Goal: Task Accomplishment & Management: Manage account settings

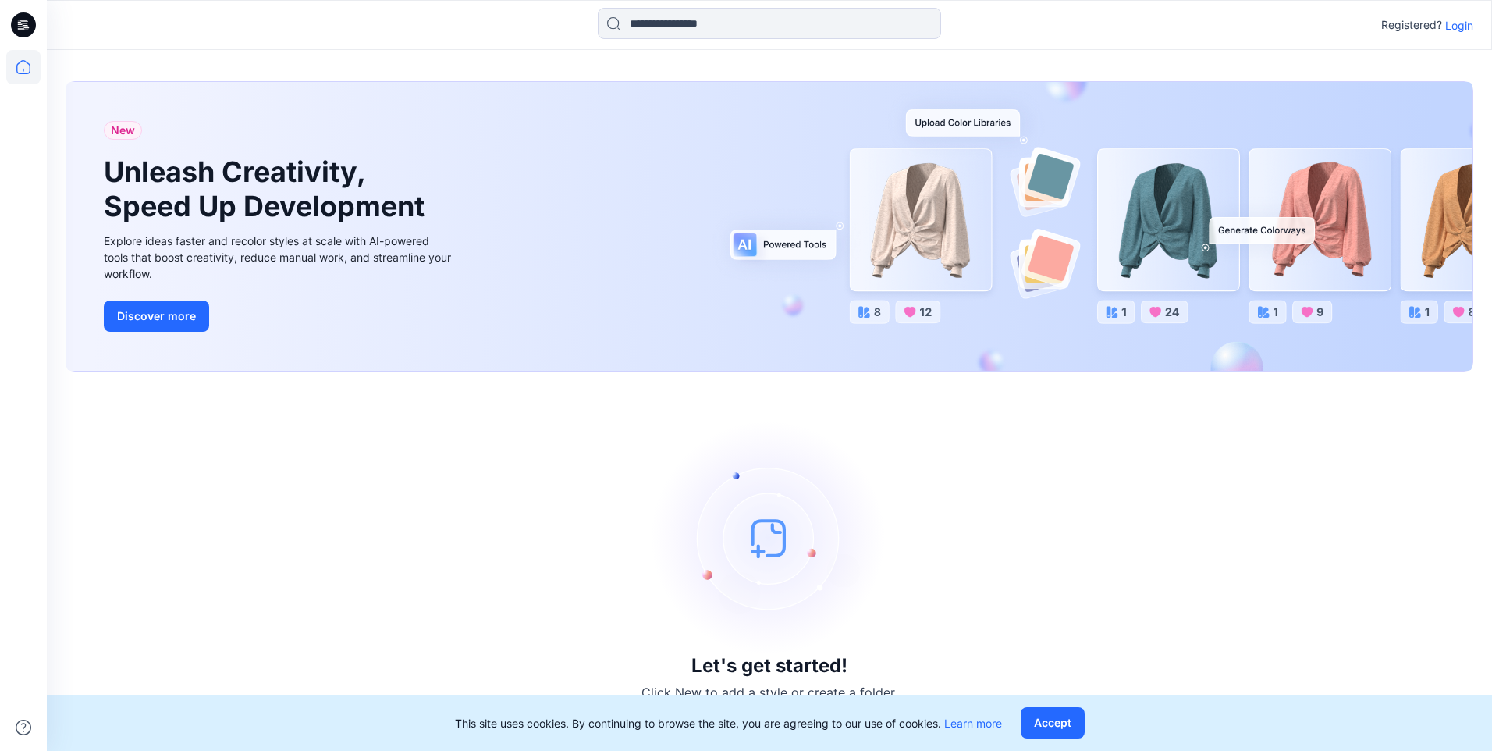
click at [1460, 26] on p "Login" at bounding box center [1459, 25] width 28 height 16
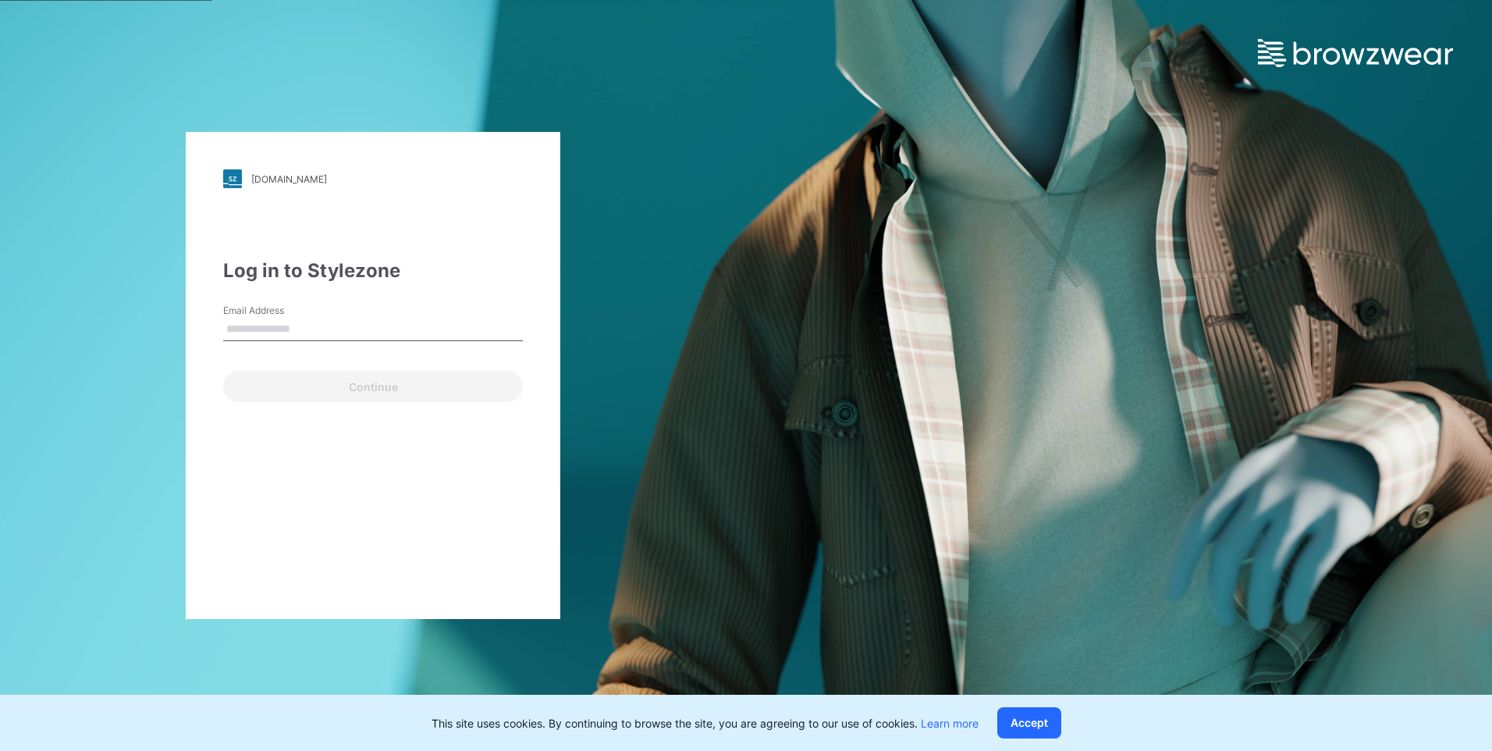
click at [298, 327] on input "Email Address" at bounding box center [373, 329] width 300 height 23
type input "**********"
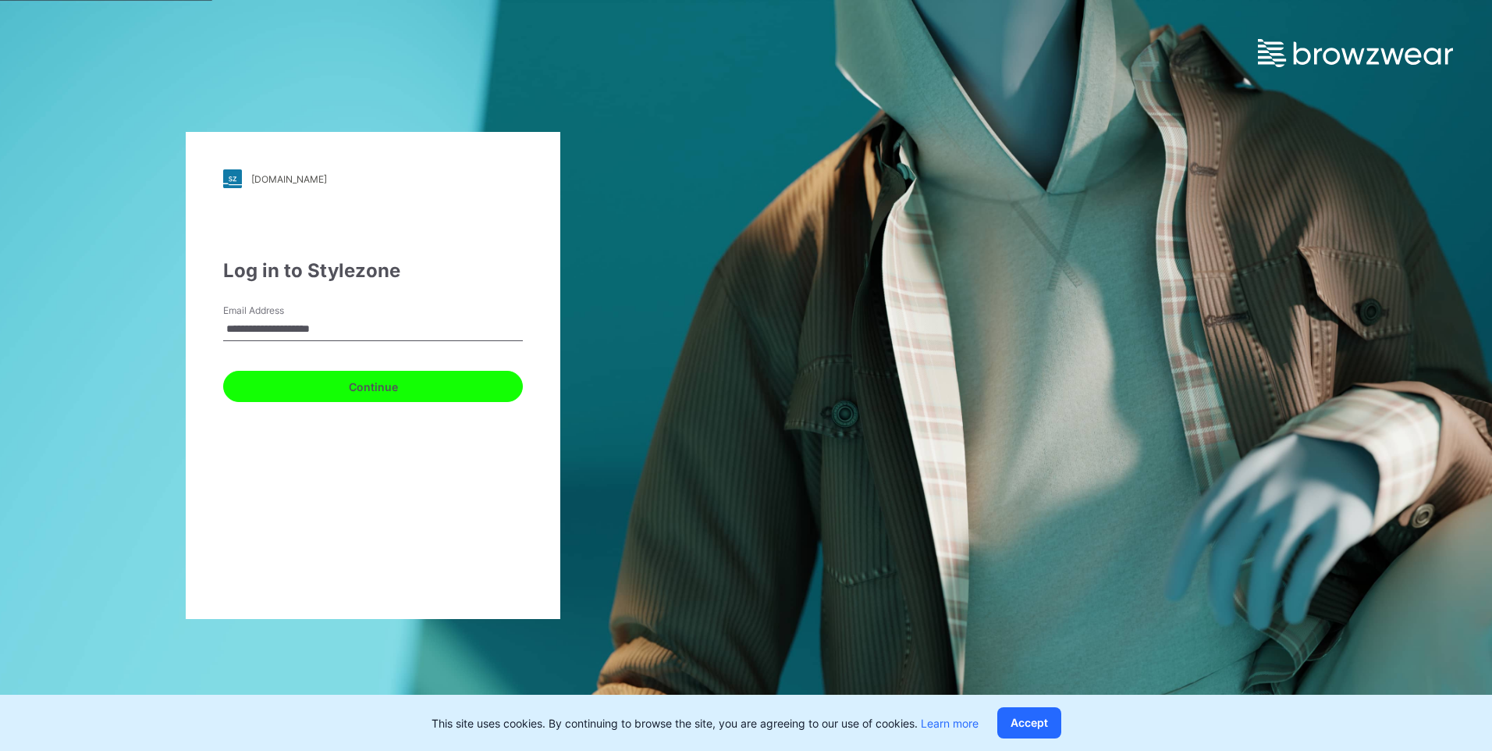
click at [332, 392] on button "Continue" at bounding box center [373, 386] width 300 height 31
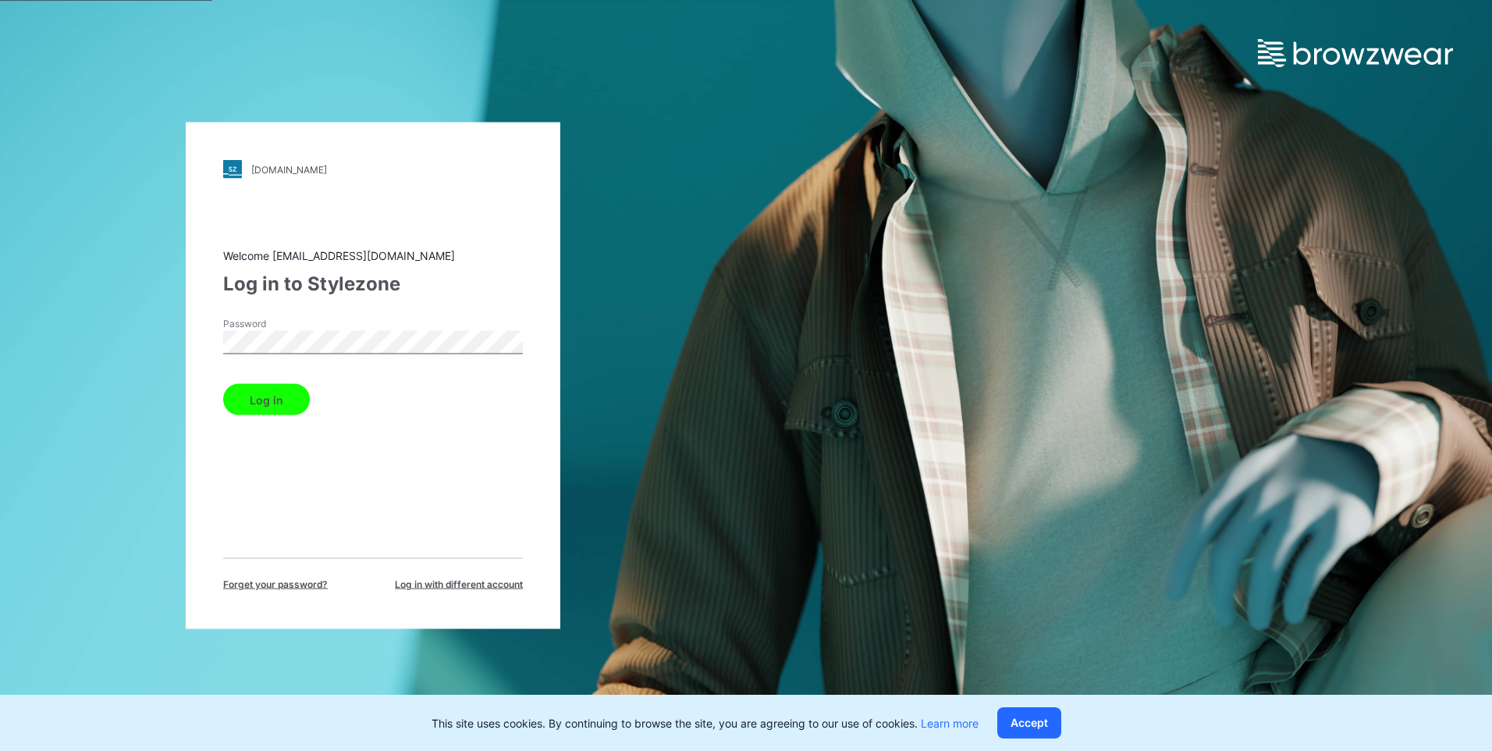
click at [255, 399] on button "Log in" at bounding box center [266, 399] width 87 height 31
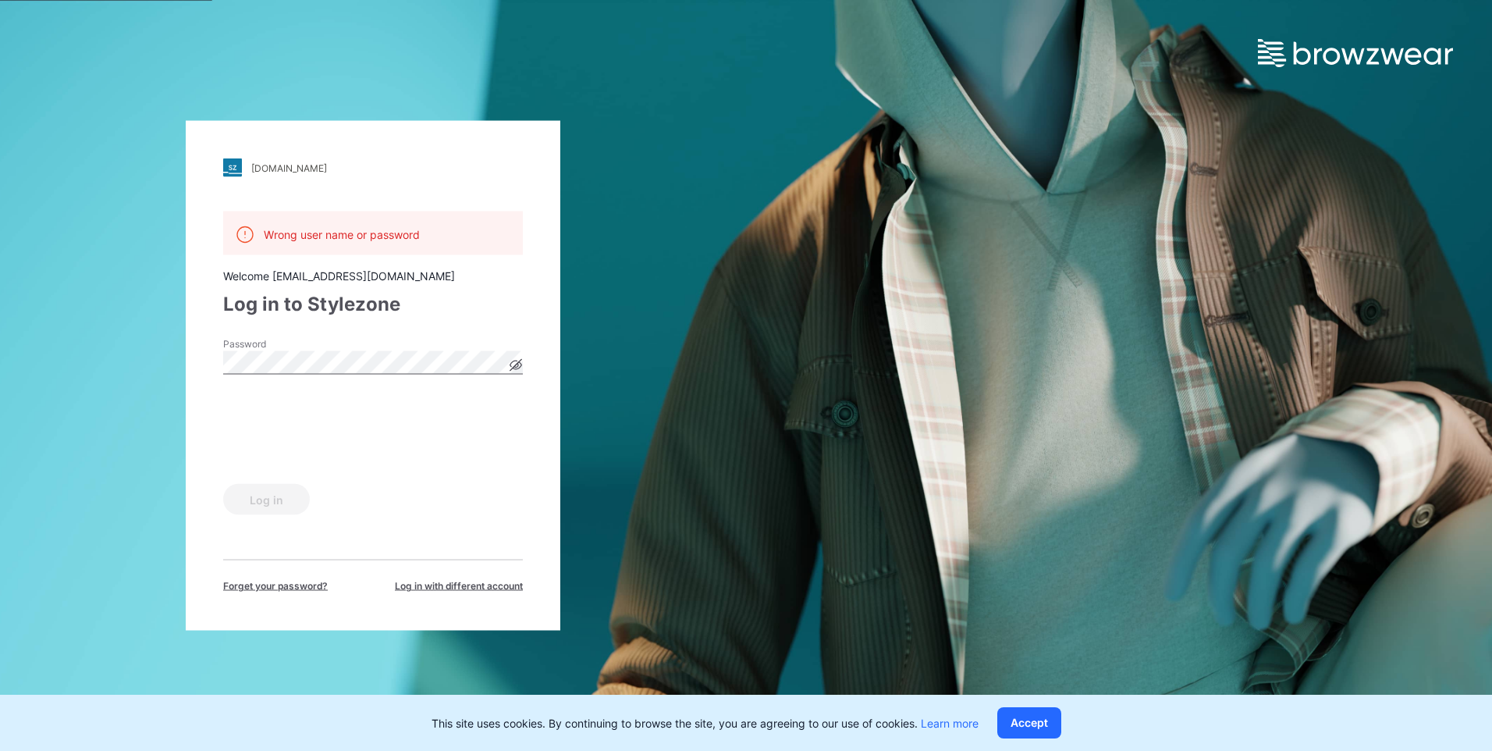
click at [513, 369] on icon at bounding box center [515, 365] width 12 height 12
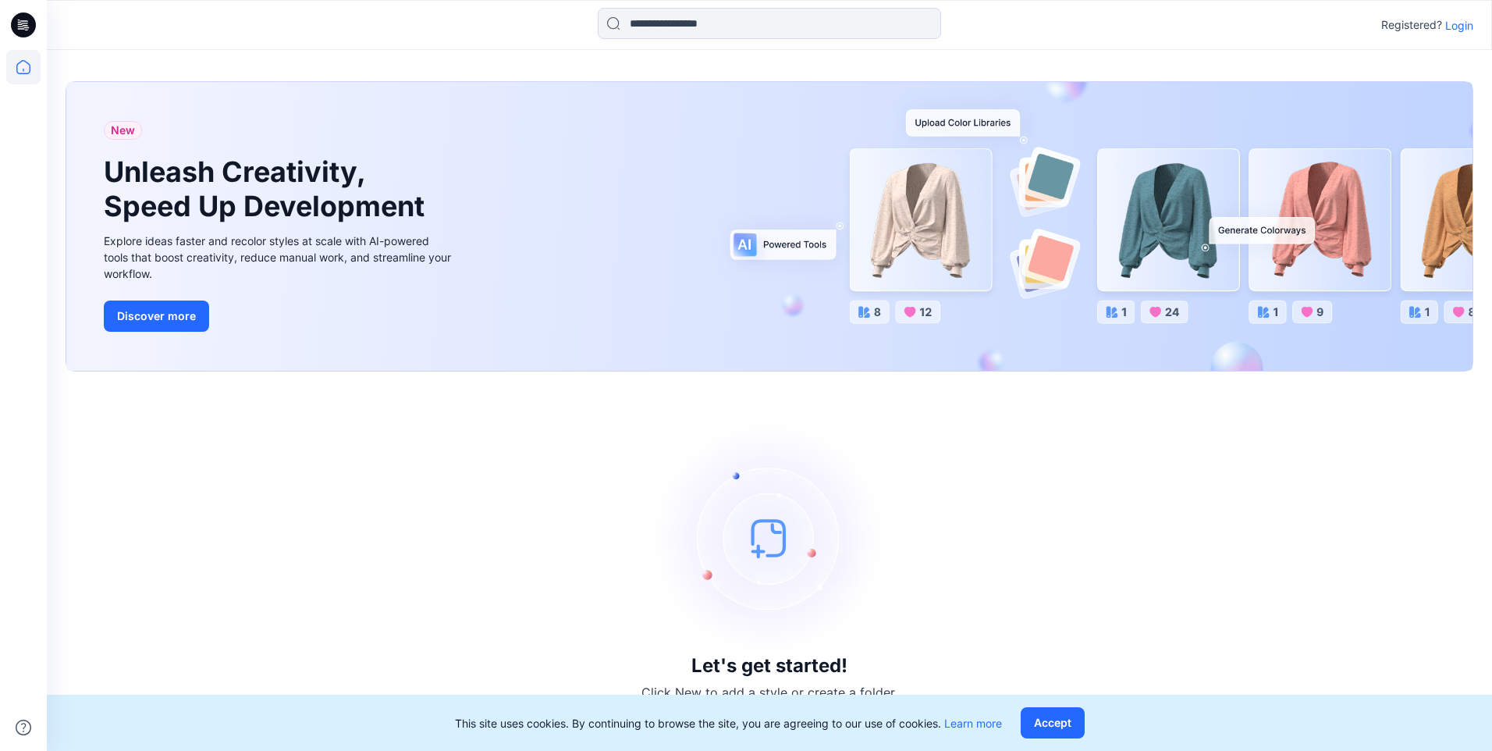
click at [18, 29] on icon at bounding box center [21, 28] width 7 height 1
click at [15, 64] on icon at bounding box center [23, 67] width 34 height 34
click at [988, 722] on link "Learn more" at bounding box center [973, 722] width 58 height 13
click at [690, 22] on input at bounding box center [769, 23] width 343 height 31
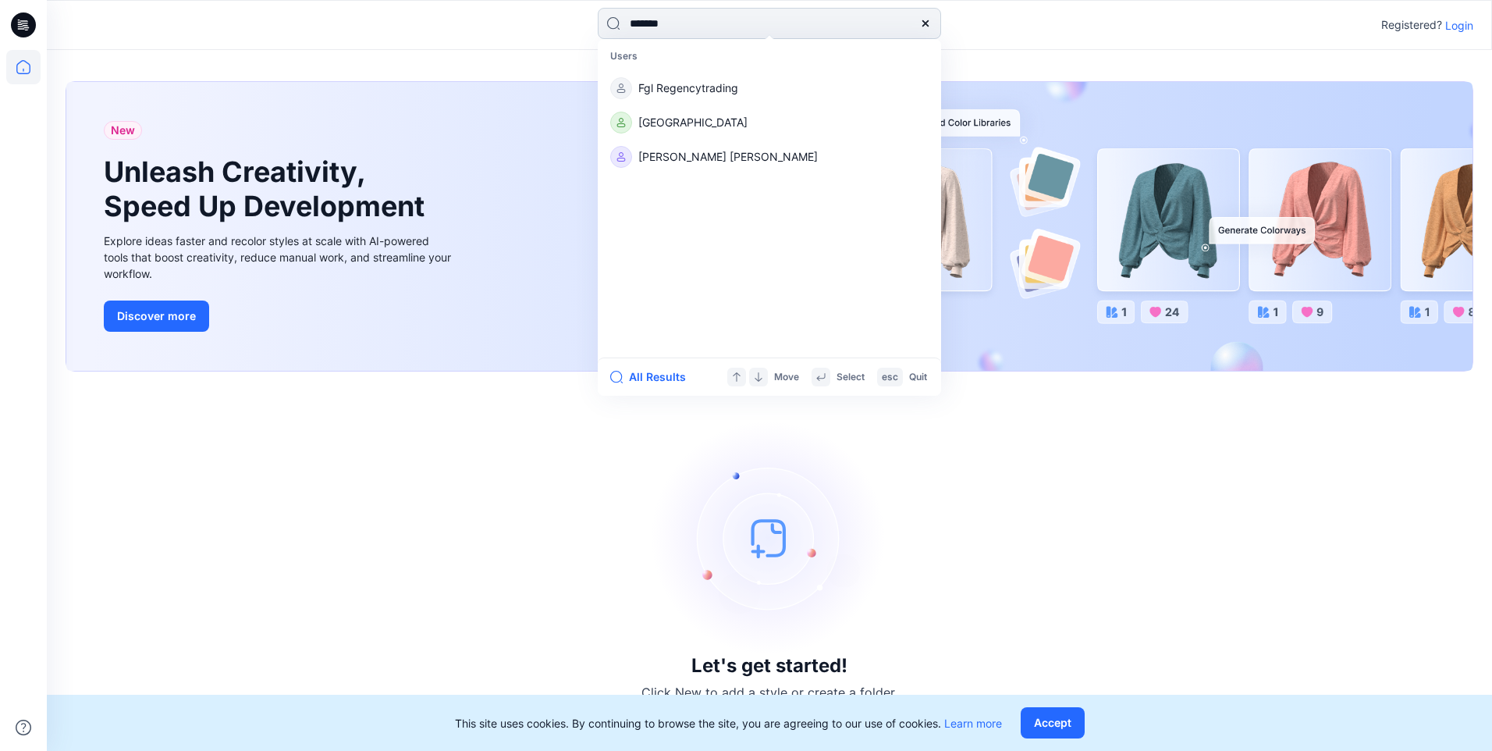
type input "********"
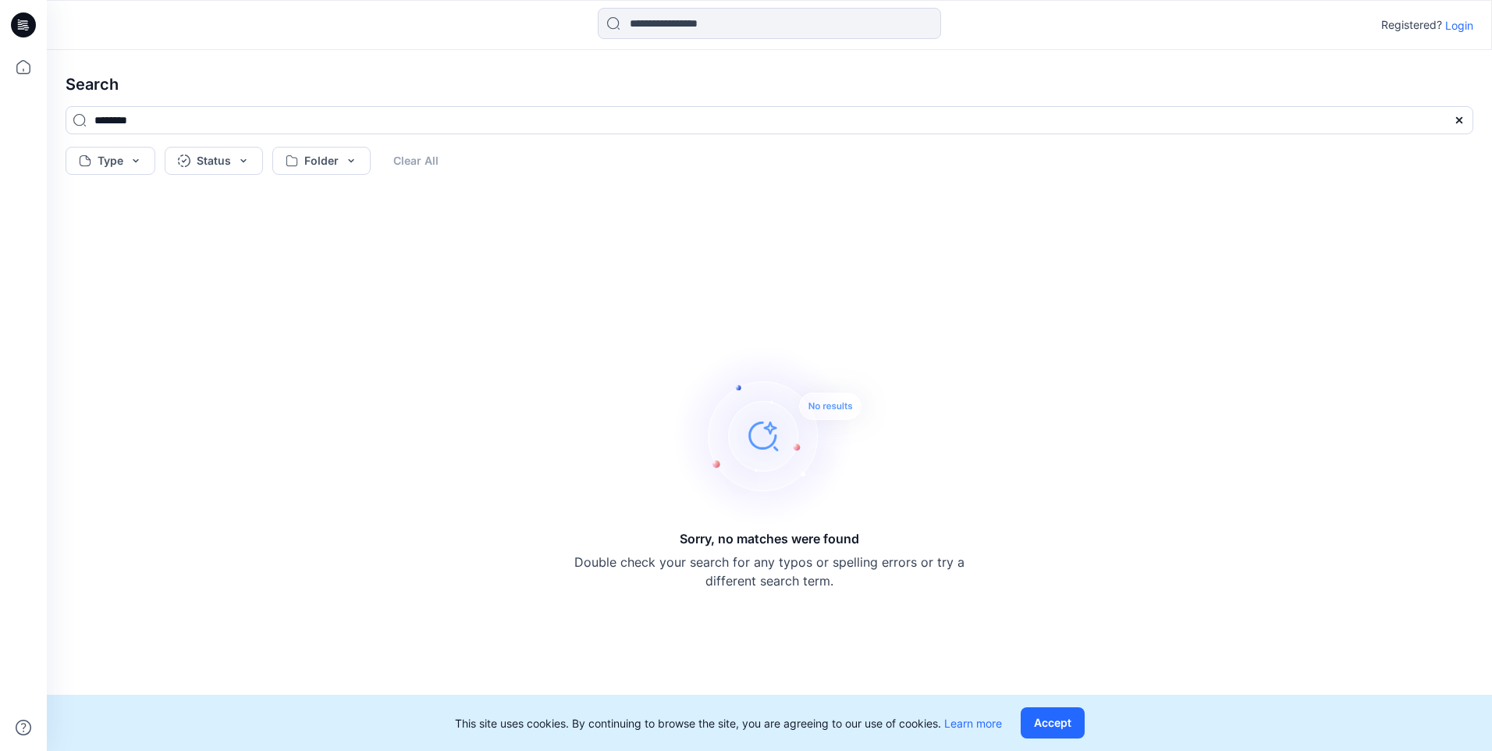
click at [1424, 27] on p "Registered?" at bounding box center [1411, 25] width 61 height 19
drag, startPoint x: 1424, startPoint y: 27, endPoint x: 1423, endPoint y: 41, distance: 14.8
click at [1392, 53] on div "Search ******** Type Status Folder Clear All Sorry, no matches were found Doubl…" at bounding box center [769, 400] width 1445 height 701
click at [1454, 22] on p "Login" at bounding box center [1459, 25] width 28 height 16
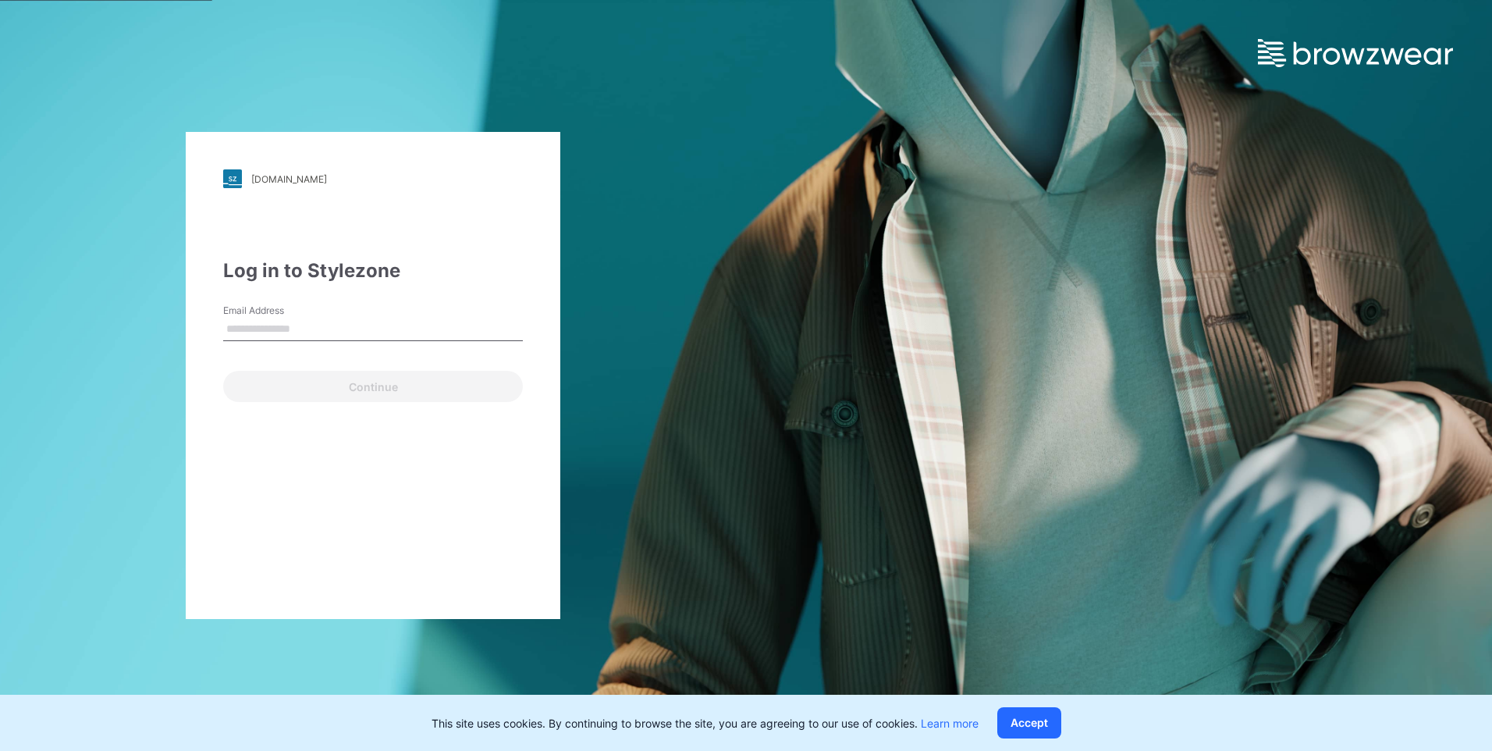
click at [275, 325] on input "Email Address" at bounding box center [373, 329] width 300 height 23
type input "**********"
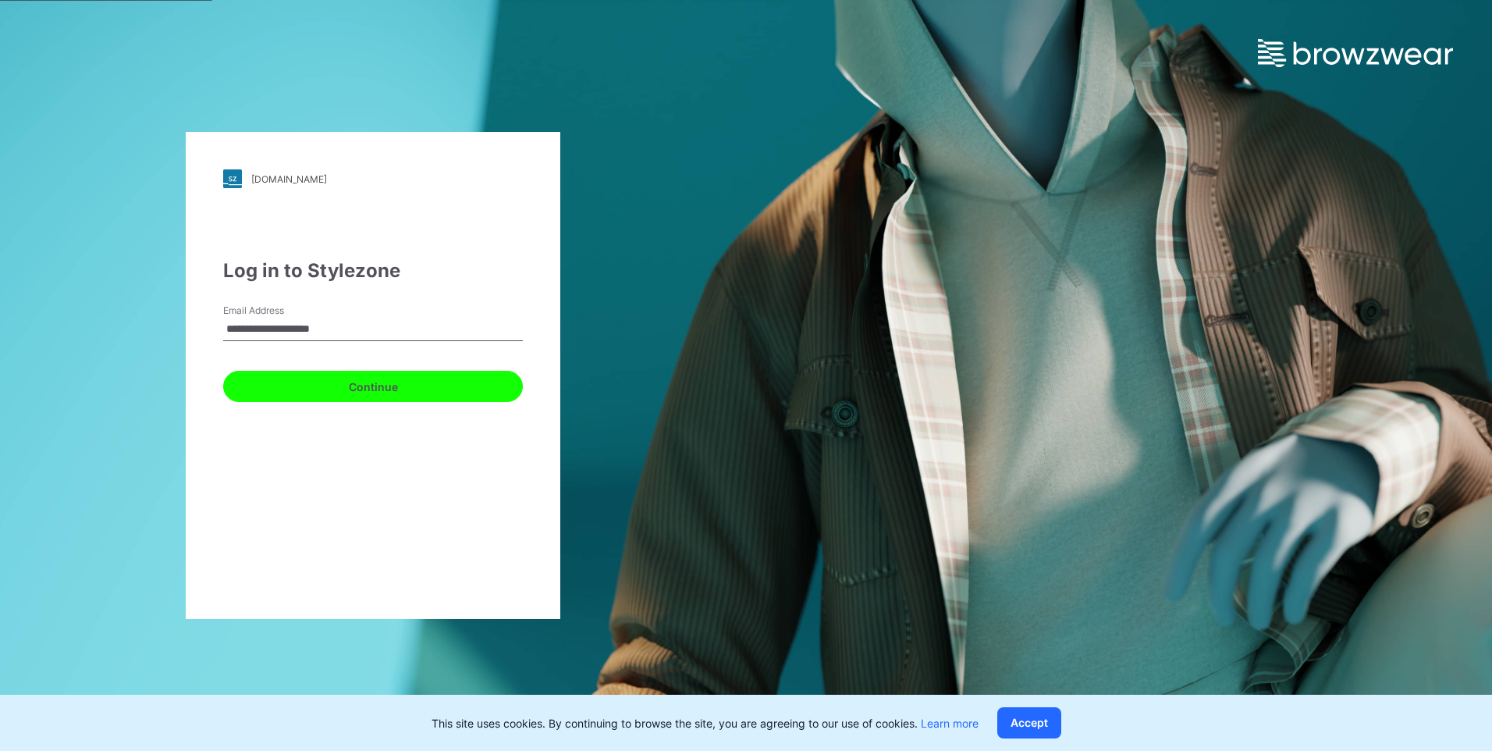
click at [364, 389] on button "Continue" at bounding box center [373, 386] width 300 height 31
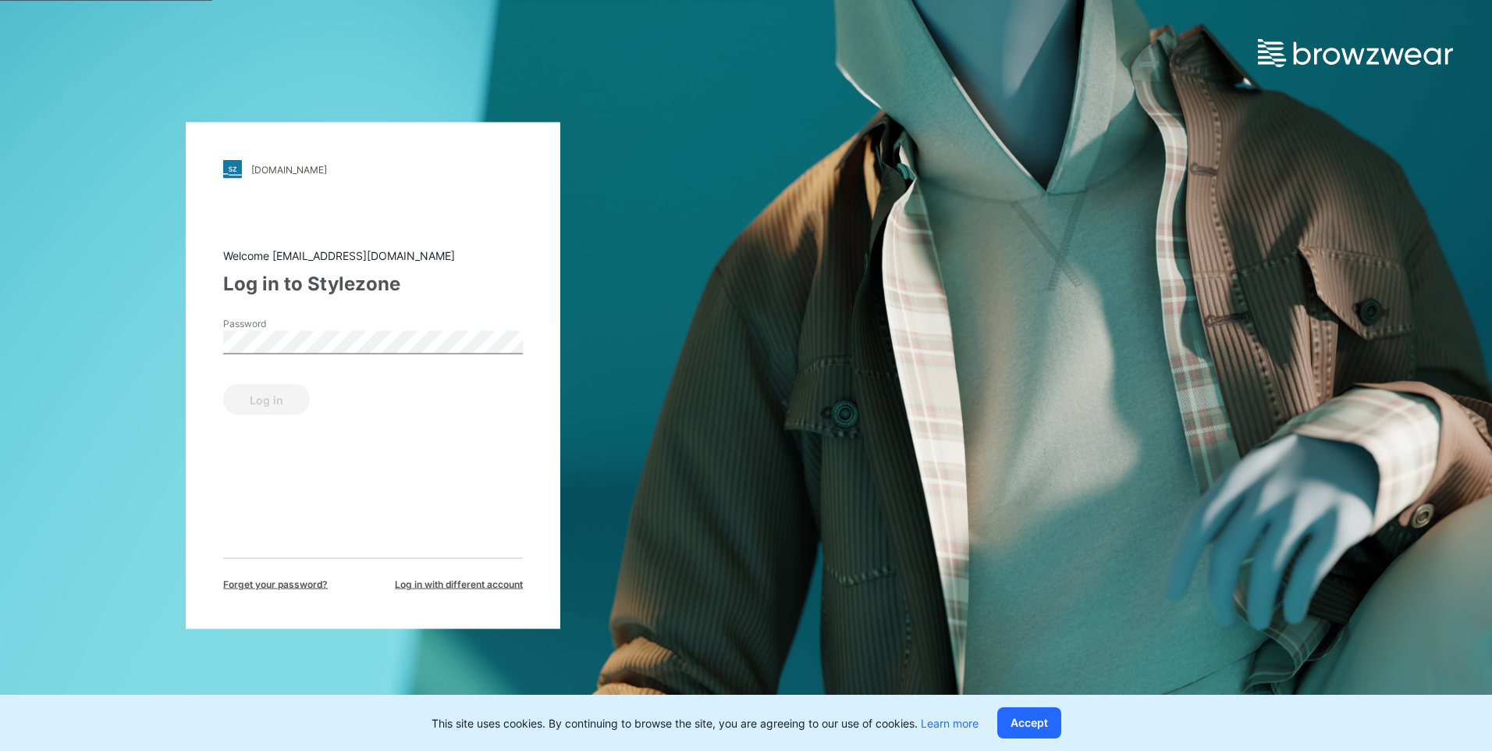
click at [318, 253] on div "Welcome [EMAIL_ADDRESS][DOMAIN_NAME]" at bounding box center [373, 255] width 300 height 16
click at [283, 581] on span "Forget your password?" at bounding box center [275, 584] width 105 height 14
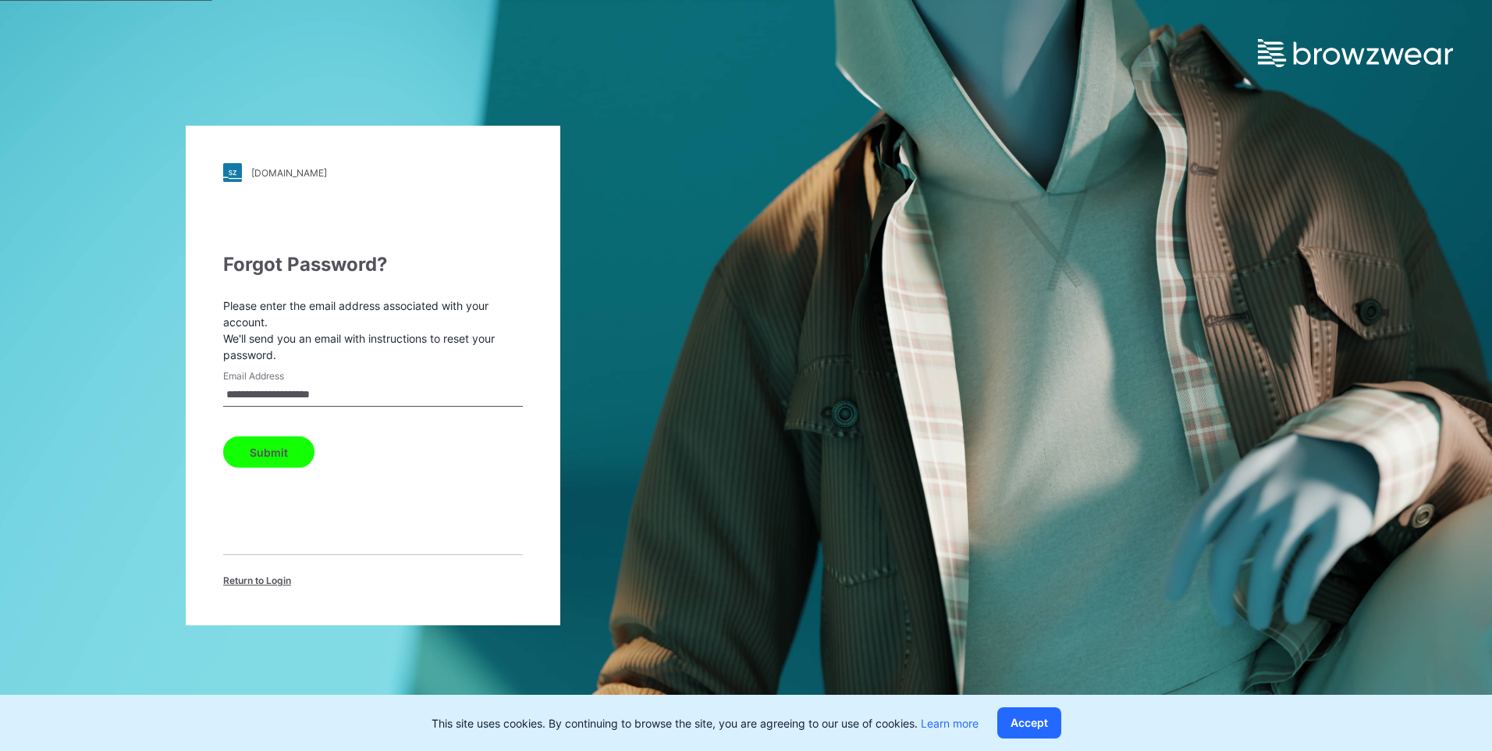
click at [260, 579] on span "Return to Login" at bounding box center [257, 580] width 68 height 14
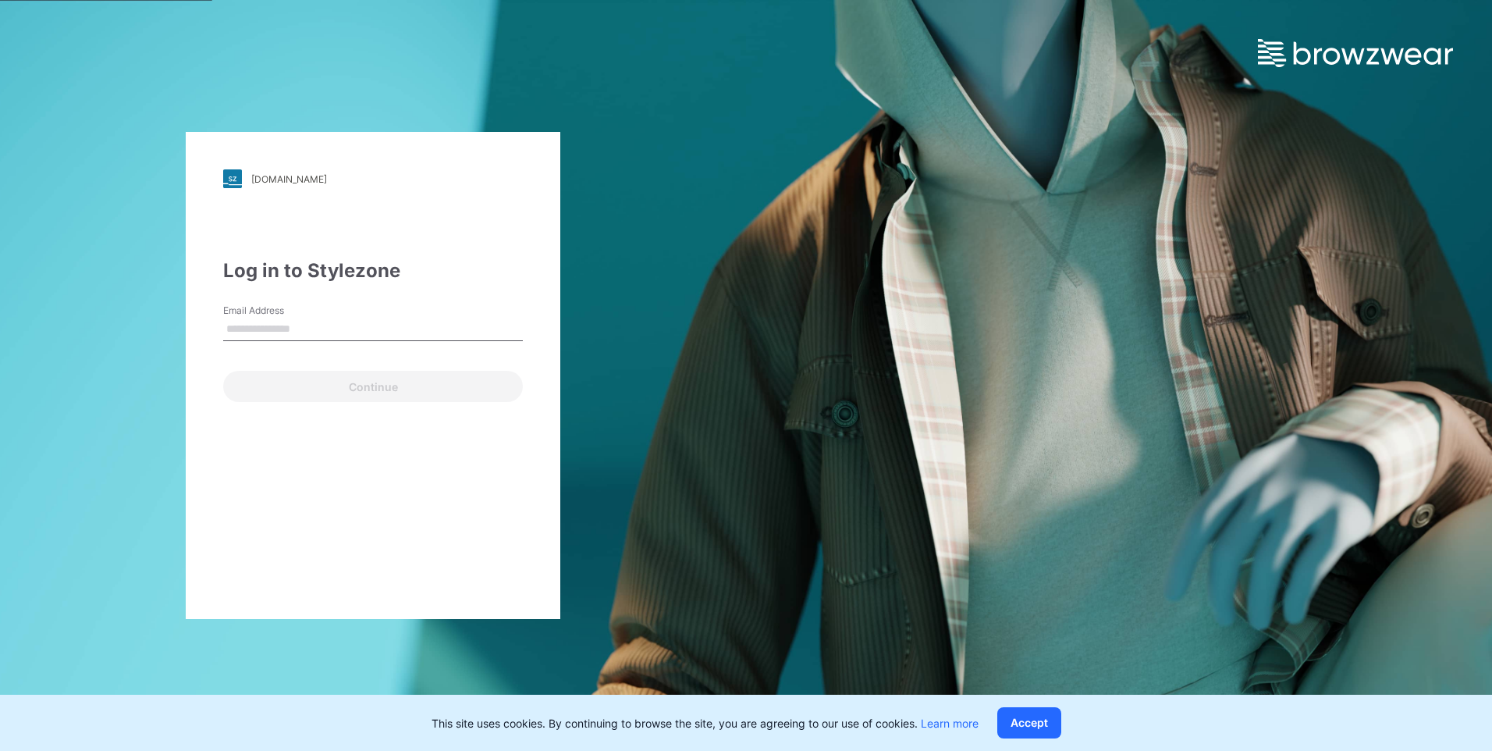
click at [1377, 56] on img at bounding box center [1355, 53] width 195 height 28
click at [30, 154] on div "[DOMAIN_NAME] Loading... Log in to Stylezone Email Address Email is required Co…" at bounding box center [373, 375] width 746 height 751
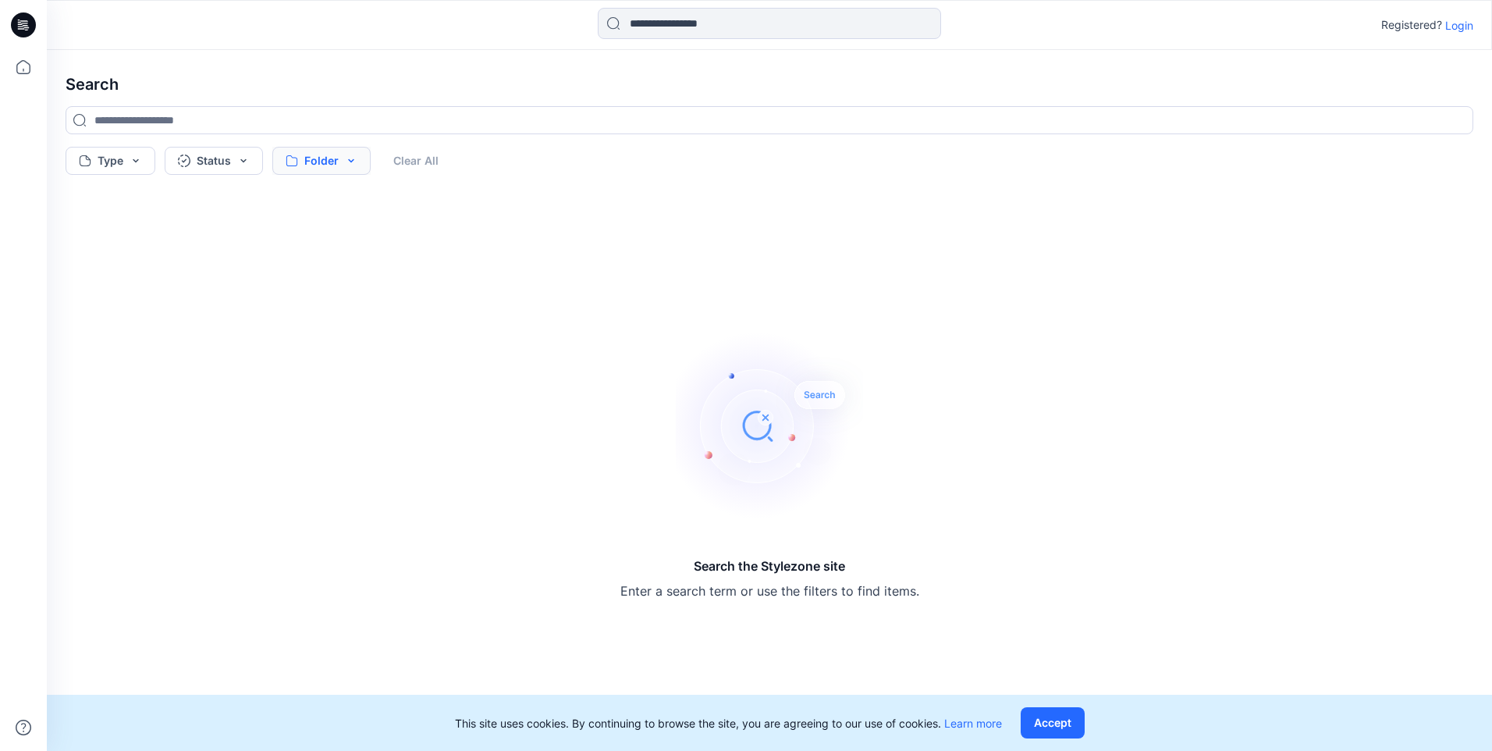
click at [324, 165] on button "Folder" at bounding box center [321, 161] width 98 height 28
click at [232, 306] on div "Search the Stylezone site Enter a search term or use the filters to find items." at bounding box center [769, 465] width 1432 height 545
click at [250, 167] on button "Status" at bounding box center [214, 161] width 98 height 28
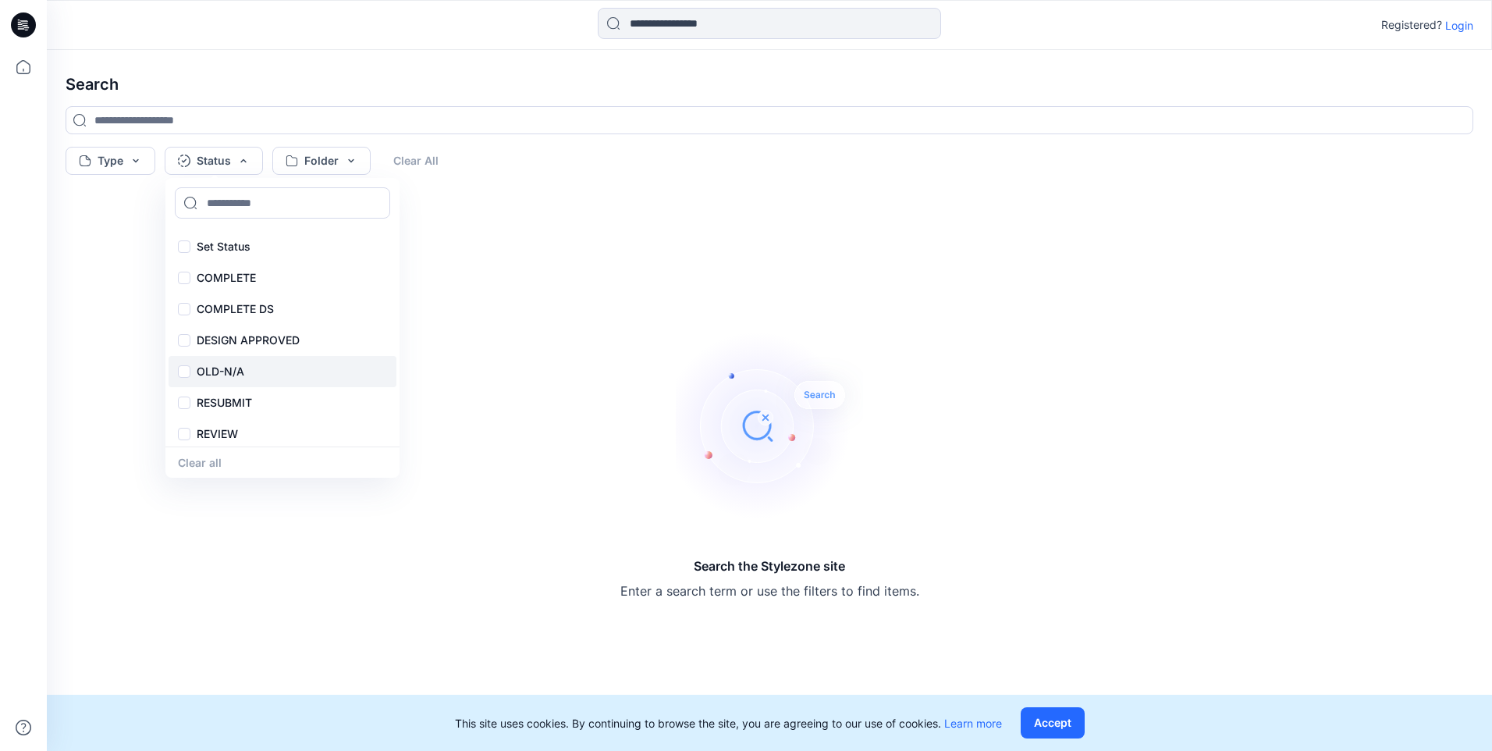
scroll to position [3, 0]
click at [119, 189] on div "Search Type Status Set Status COMPLETE COMPLETE DS DESIGN APPROVED OLD-N/A RESU…" at bounding box center [769, 400] width 1445 height 701
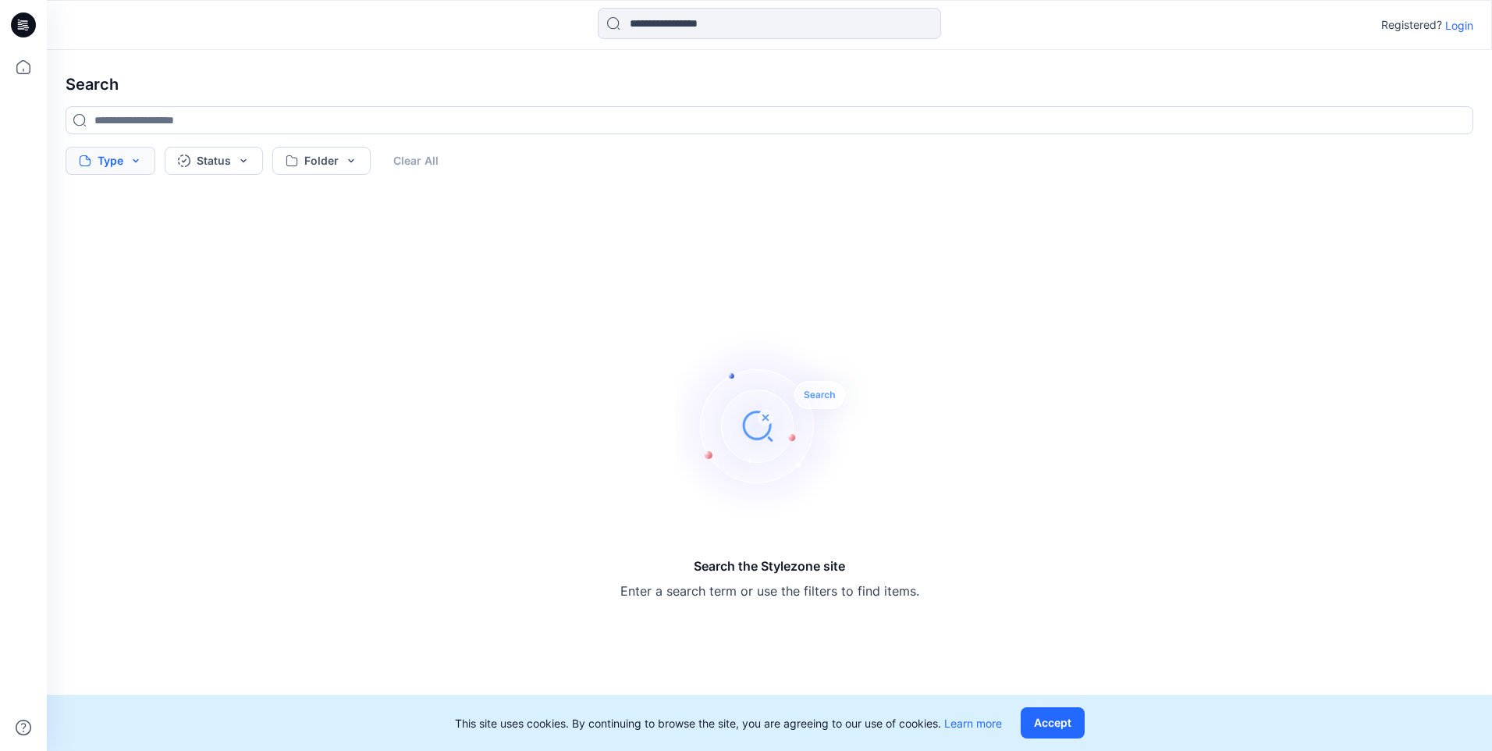
click at [126, 163] on button "Type" at bounding box center [111, 161] width 90 height 28
click at [113, 225] on p "Folder" at bounding box center [113, 227] width 32 height 19
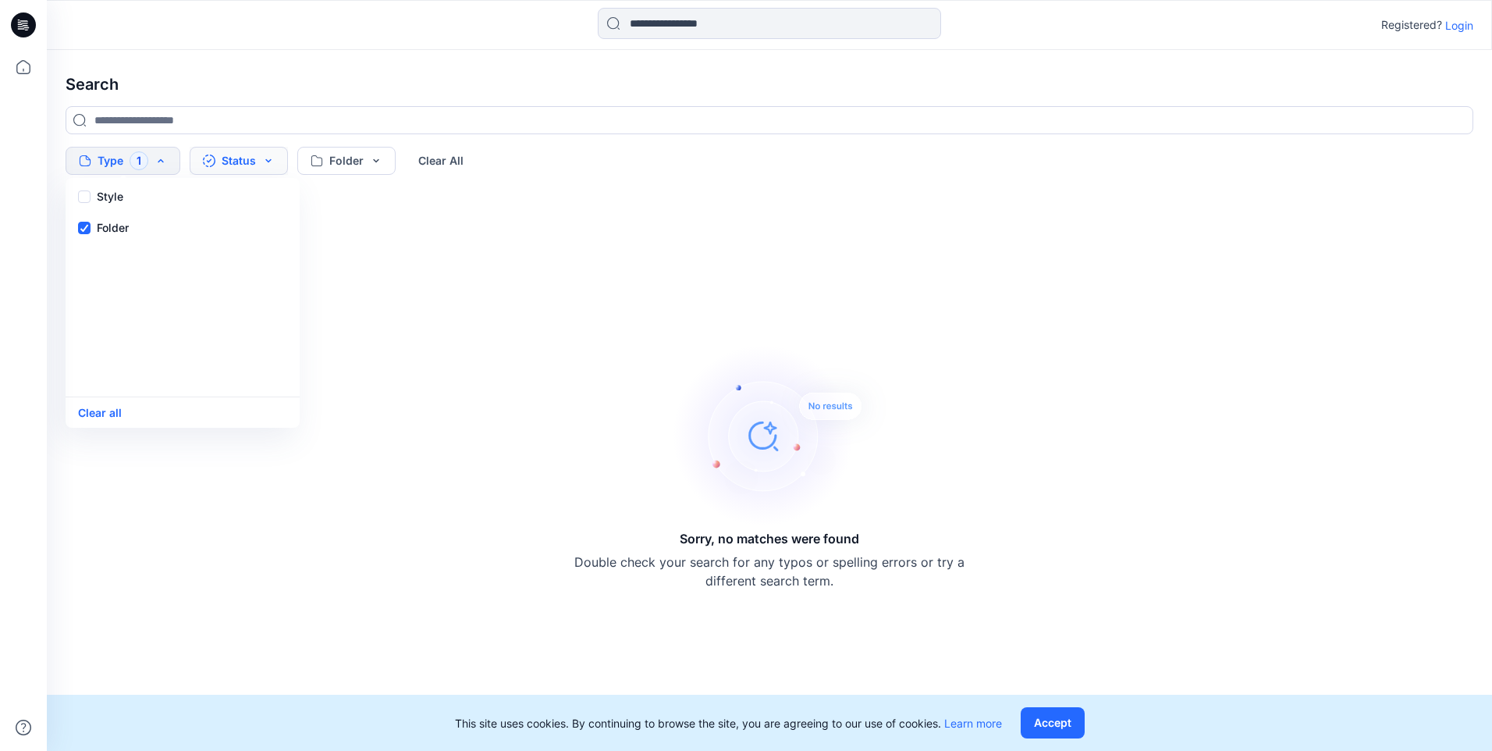
click at [248, 158] on button "Status" at bounding box center [239, 161] width 98 height 28
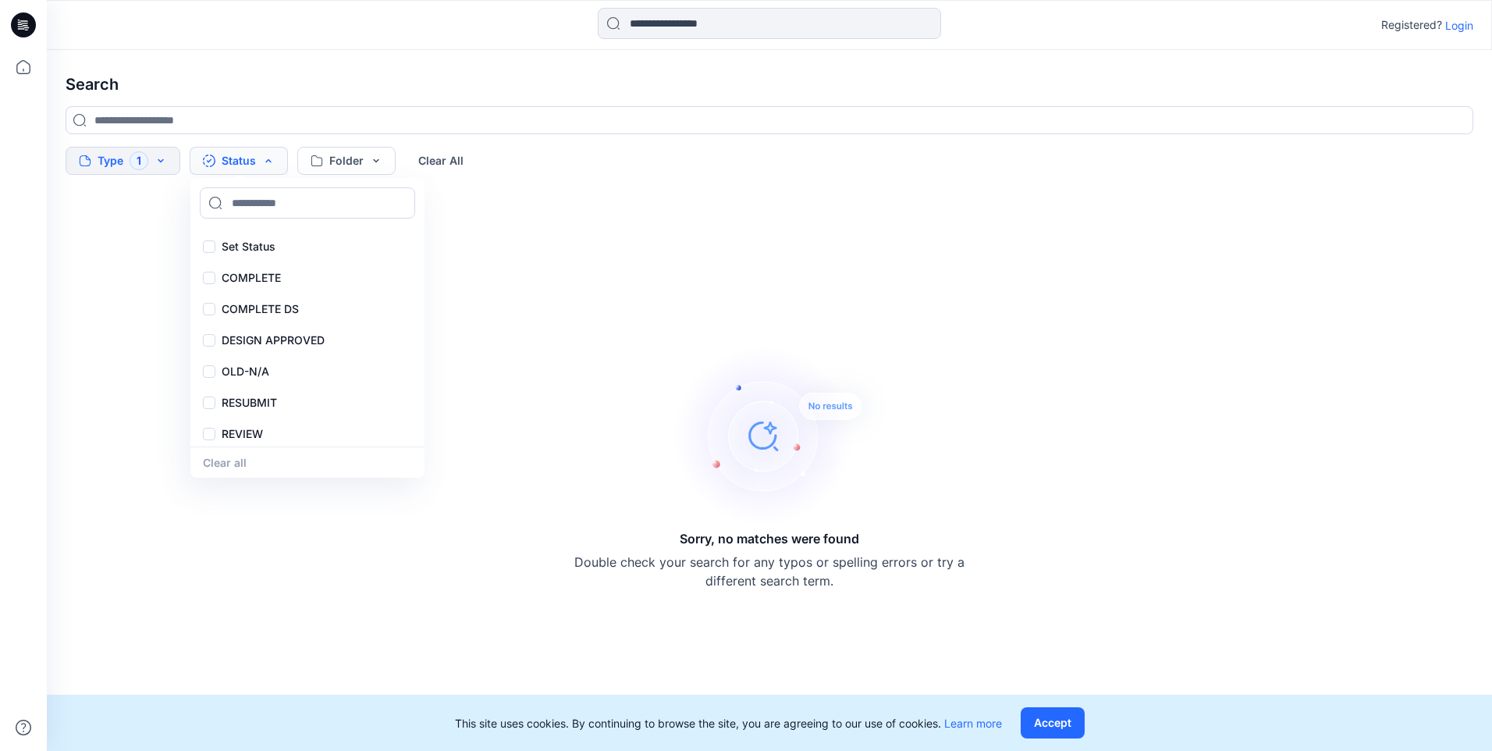
click at [248, 158] on button "Status" at bounding box center [239, 161] width 98 height 28
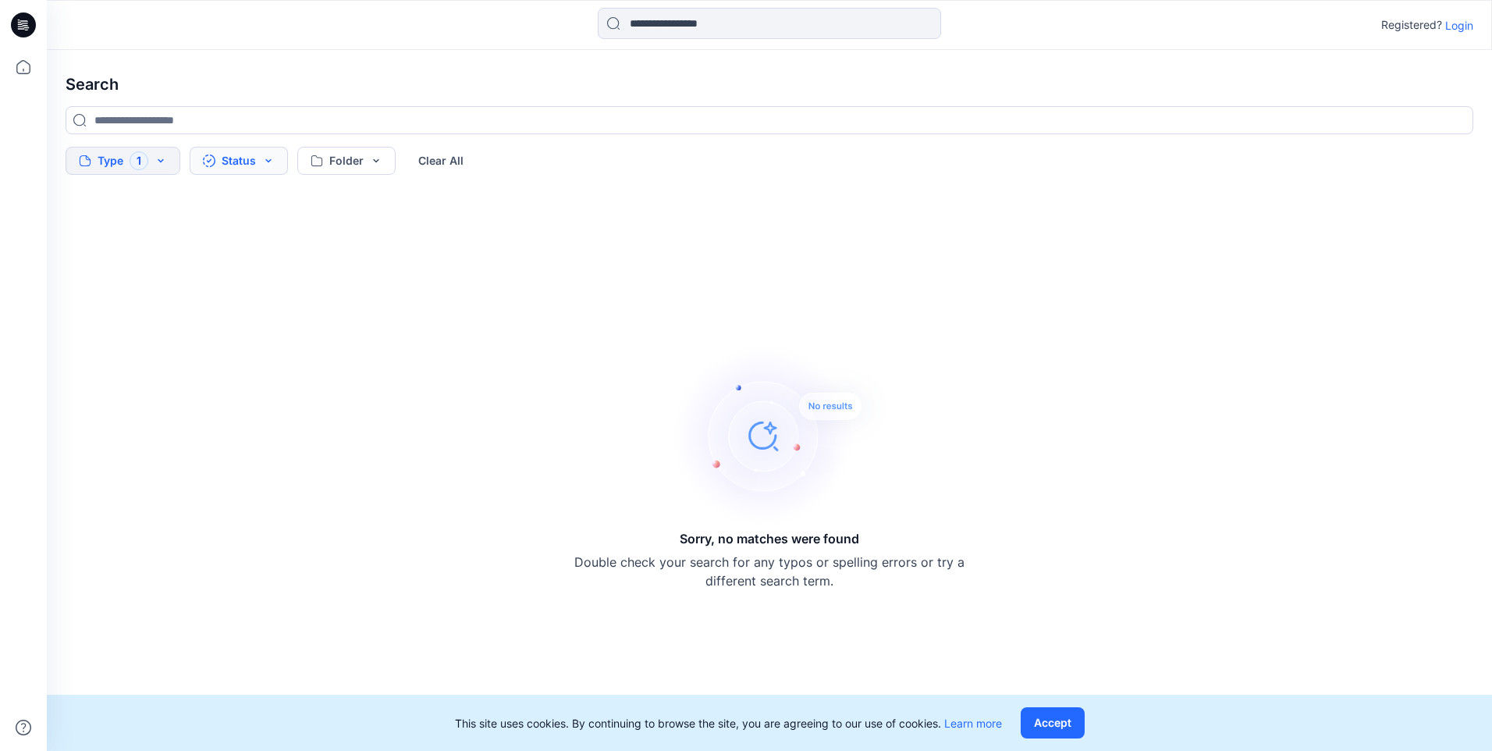
click at [248, 158] on button "Status" at bounding box center [239, 161] width 98 height 28
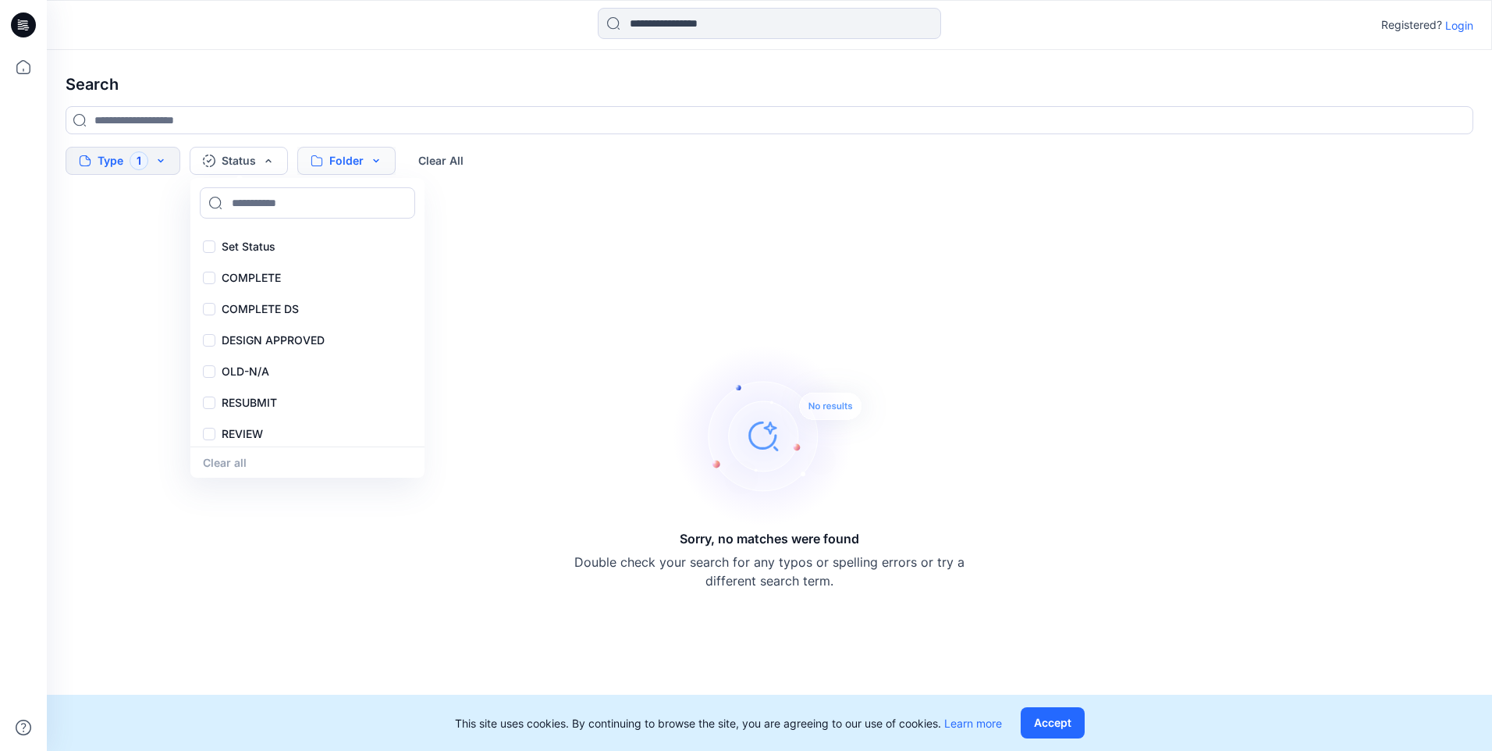
click at [329, 156] on button "Folder" at bounding box center [346, 161] width 98 height 28
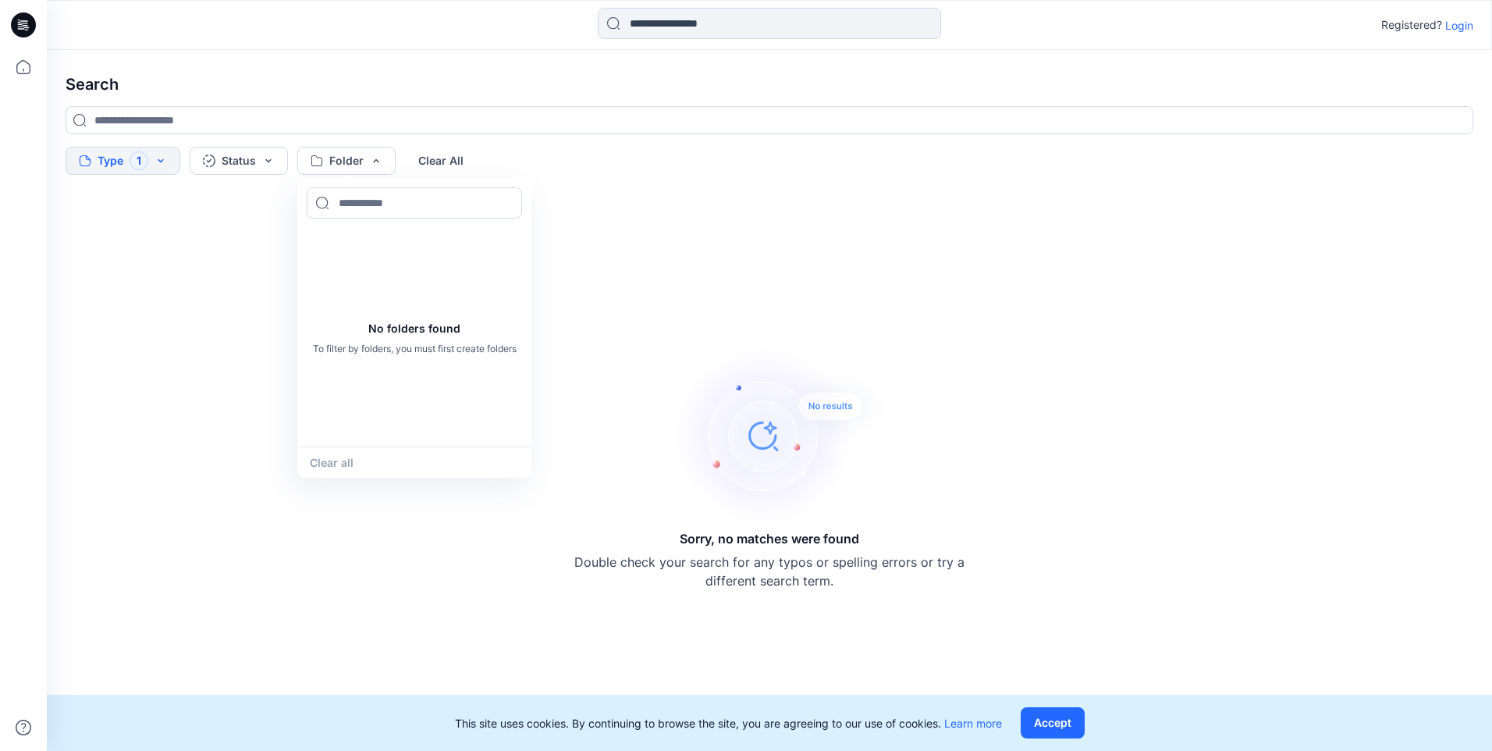
click at [250, 268] on div "Sorry, no matches were found Double check your search for any typos or spelling…" at bounding box center [769, 465] width 1432 height 545
click at [328, 168] on button "Folder" at bounding box center [346, 161] width 98 height 28
click at [246, 212] on div "Sorry, no matches were found Double check your search for any typos or spelling…" at bounding box center [769, 465] width 1432 height 545
click at [303, 287] on div "Sorry, no matches were found Double check your search for any typos or spelling…" at bounding box center [769, 465] width 1432 height 545
click at [20, 69] on icon at bounding box center [23, 67] width 34 height 34
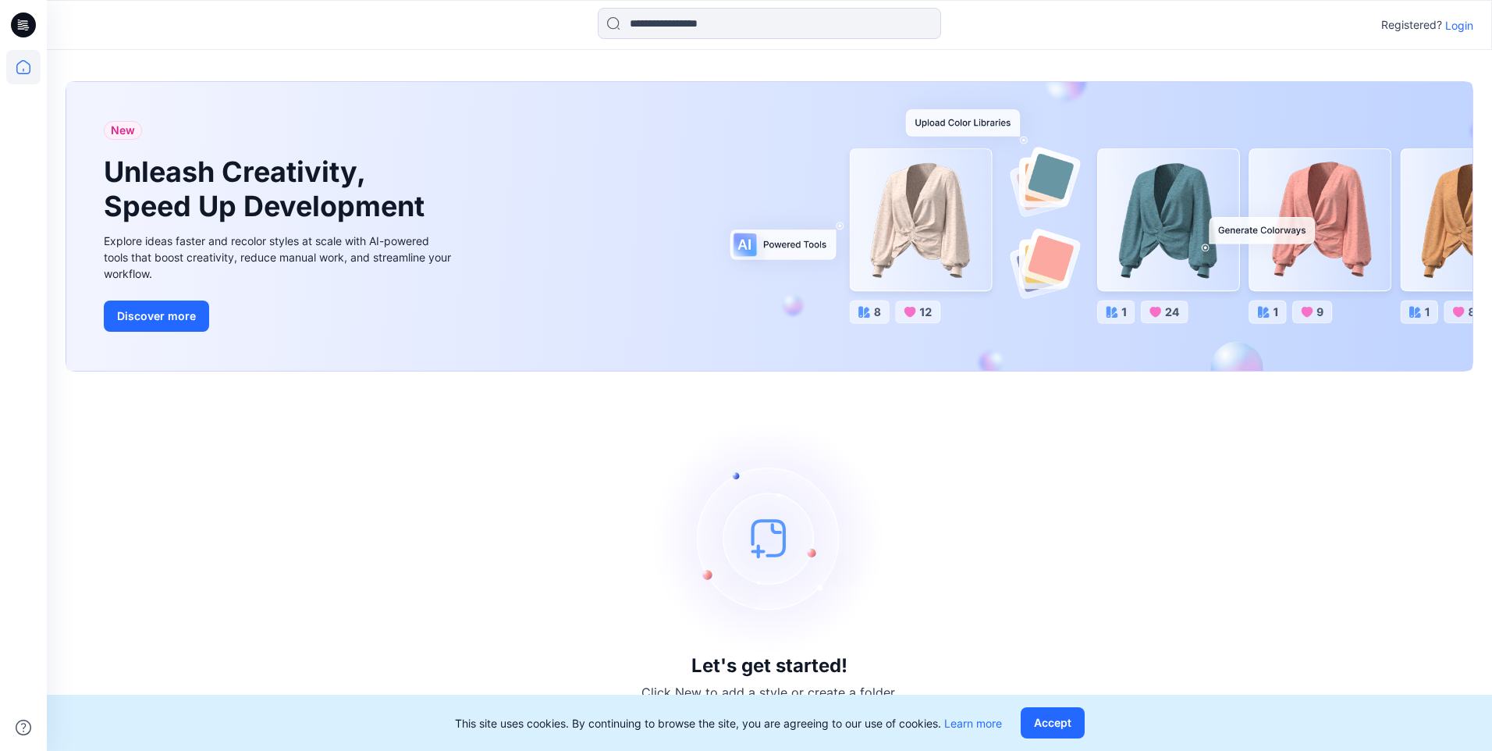
click at [774, 548] on img at bounding box center [769, 538] width 234 height 234
click at [1034, 719] on button "Accept" at bounding box center [1052, 722] width 64 height 31
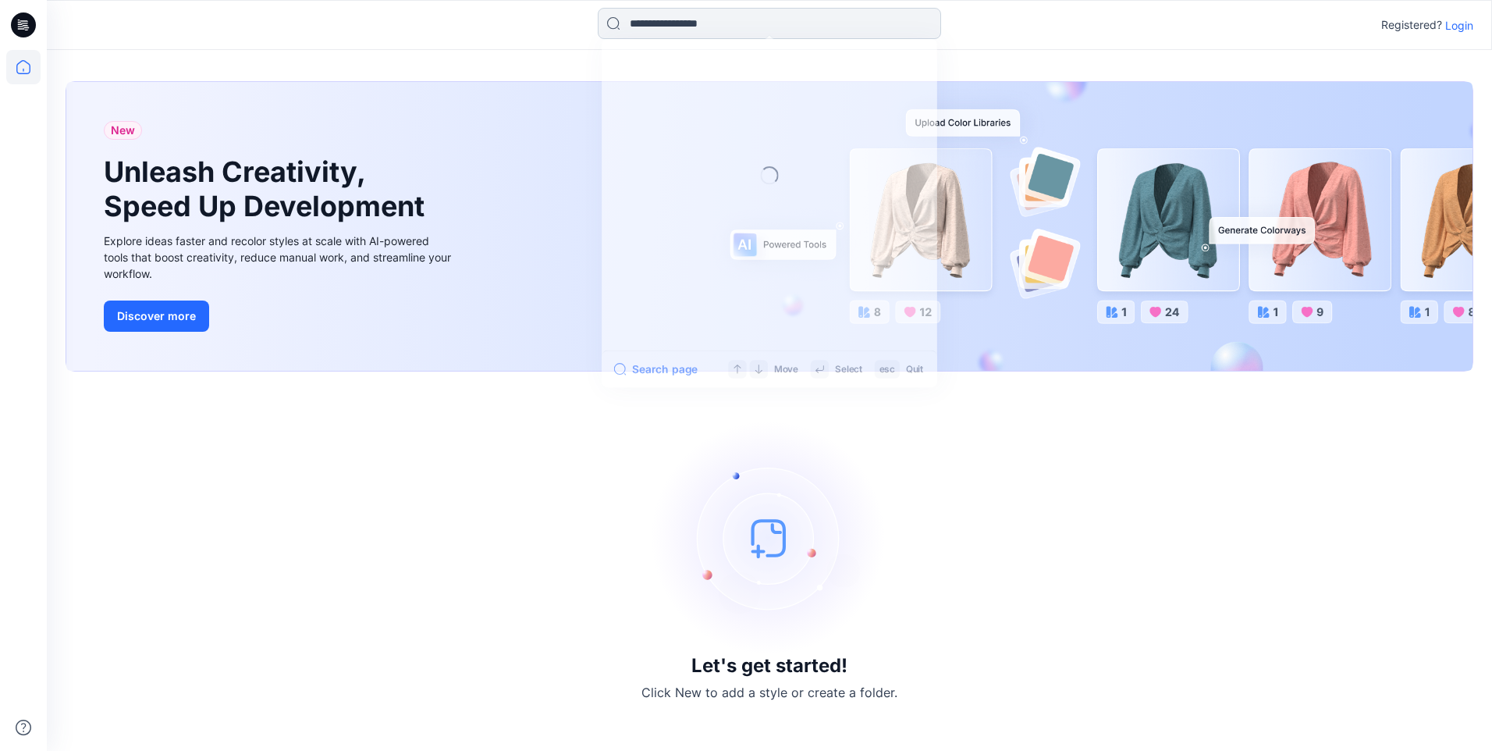
click at [730, 28] on input at bounding box center [769, 23] width 343 height 31
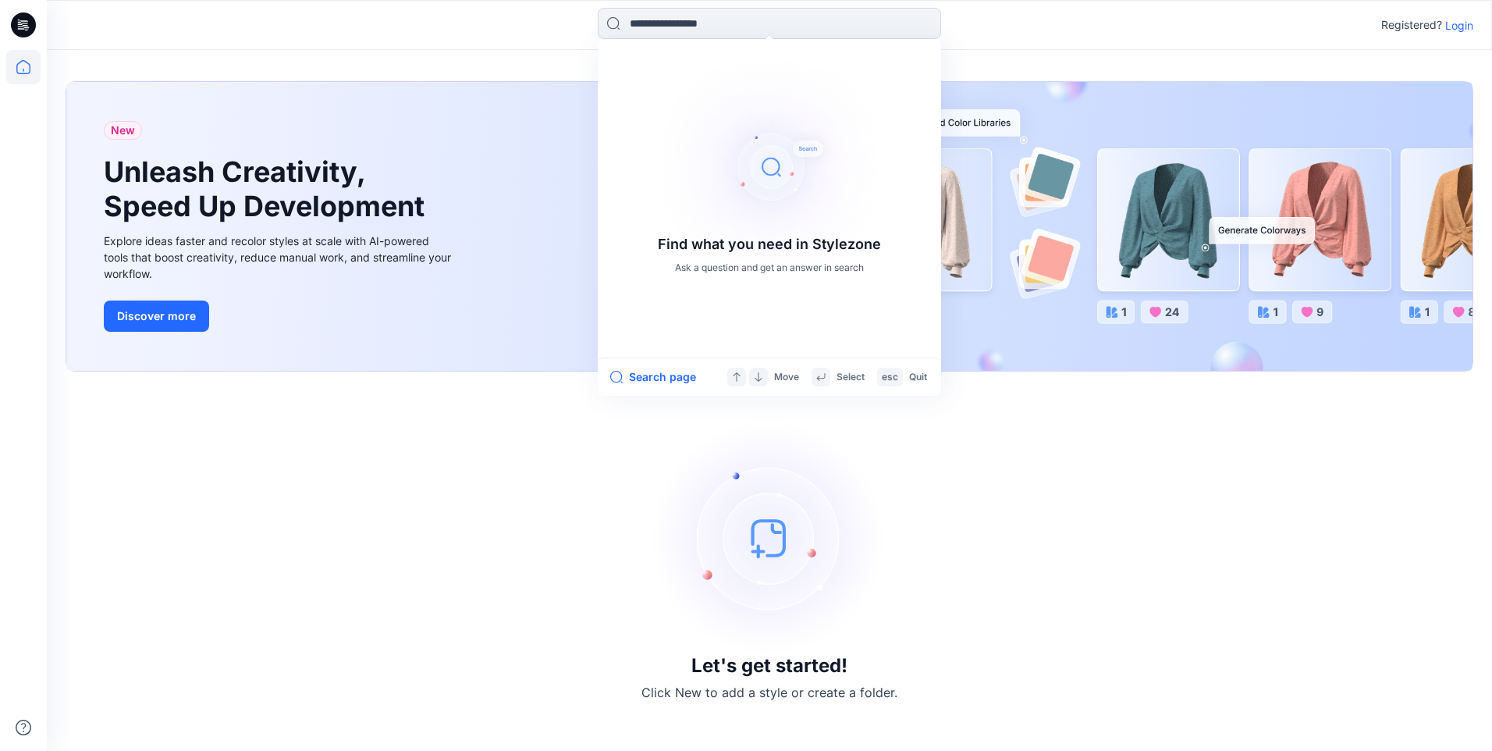
click at [654, 456] on img at bounding box center [769, 538] width 234 height 234
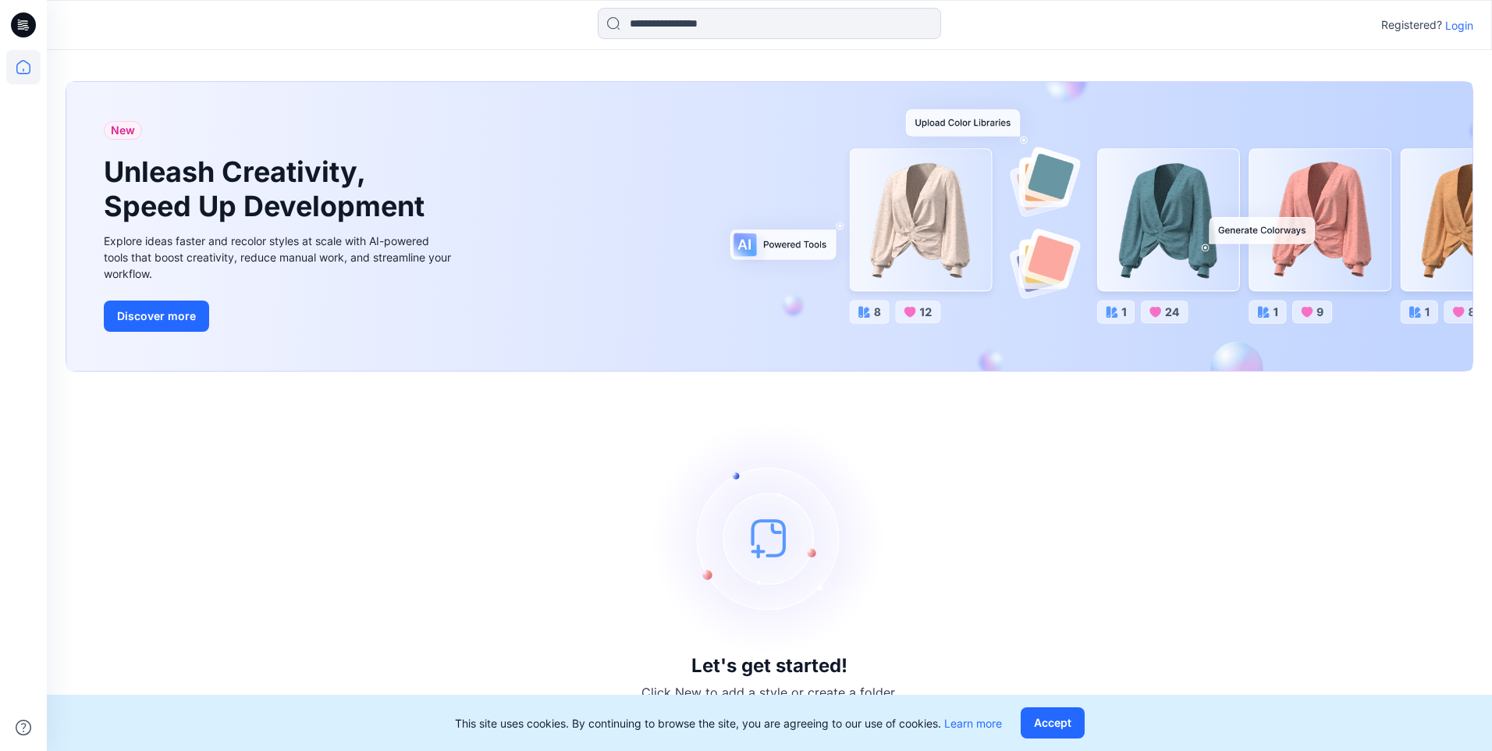
click at [1453, 23] on p "Login" at bounding box center [1459, 25] width 28 height 16
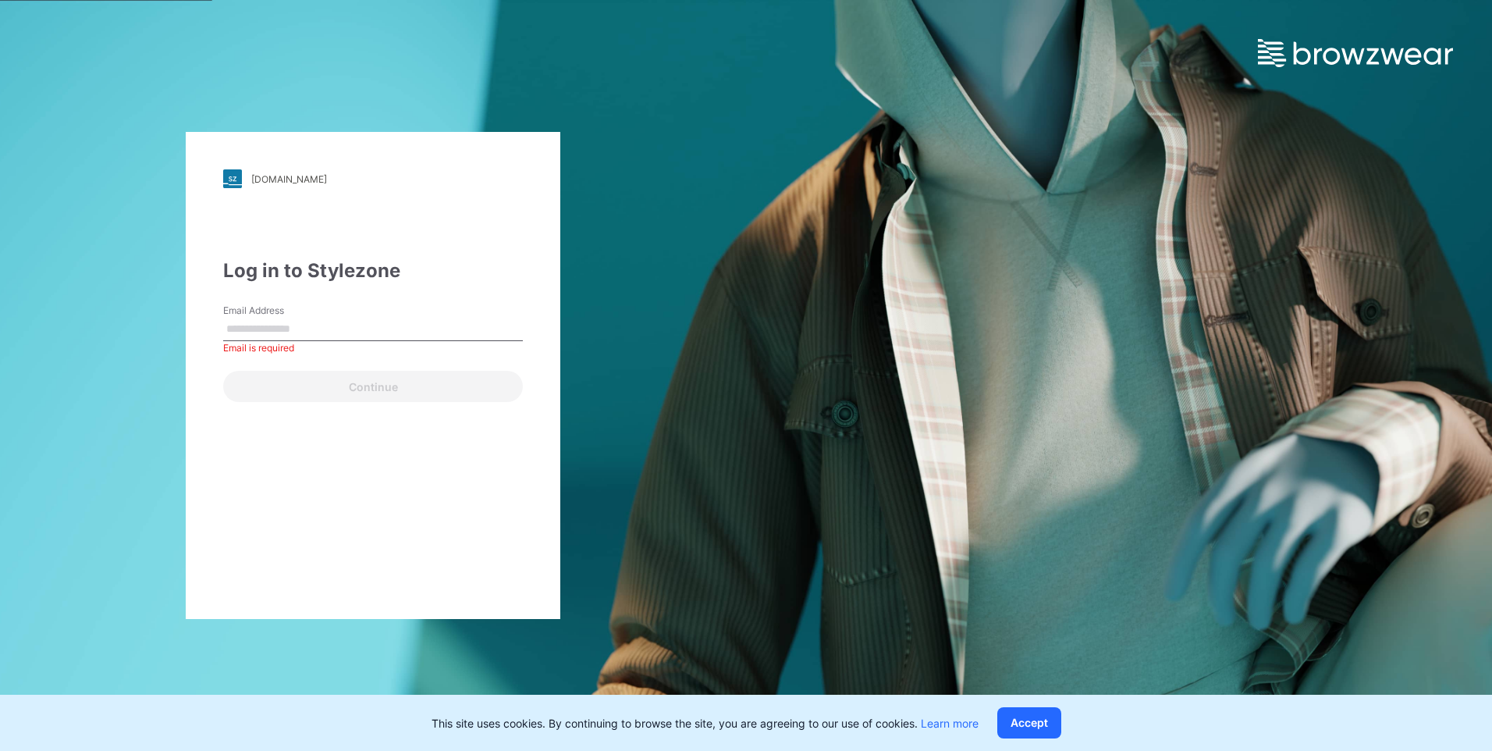
click at [335, 271] on div "Log in to Stylezone" at bounding box center [373, 271] width 300 height 28
click at [290, 328] on input "Email Address" at bounding box center [373, 329] width 300 height 23
type input "**********"
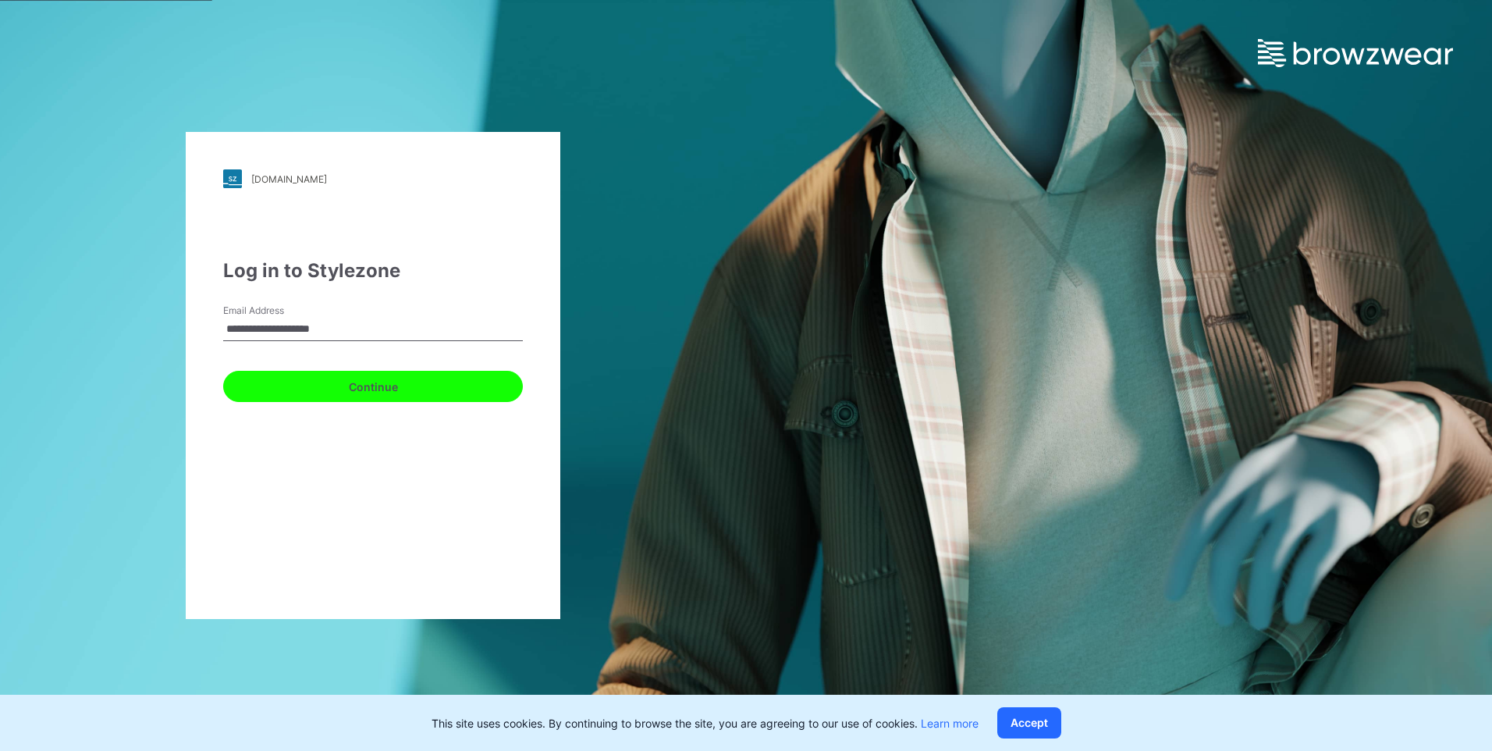
click at [380, 392] on button "Continue" at bounding box center [373, 386] width 300 height 31
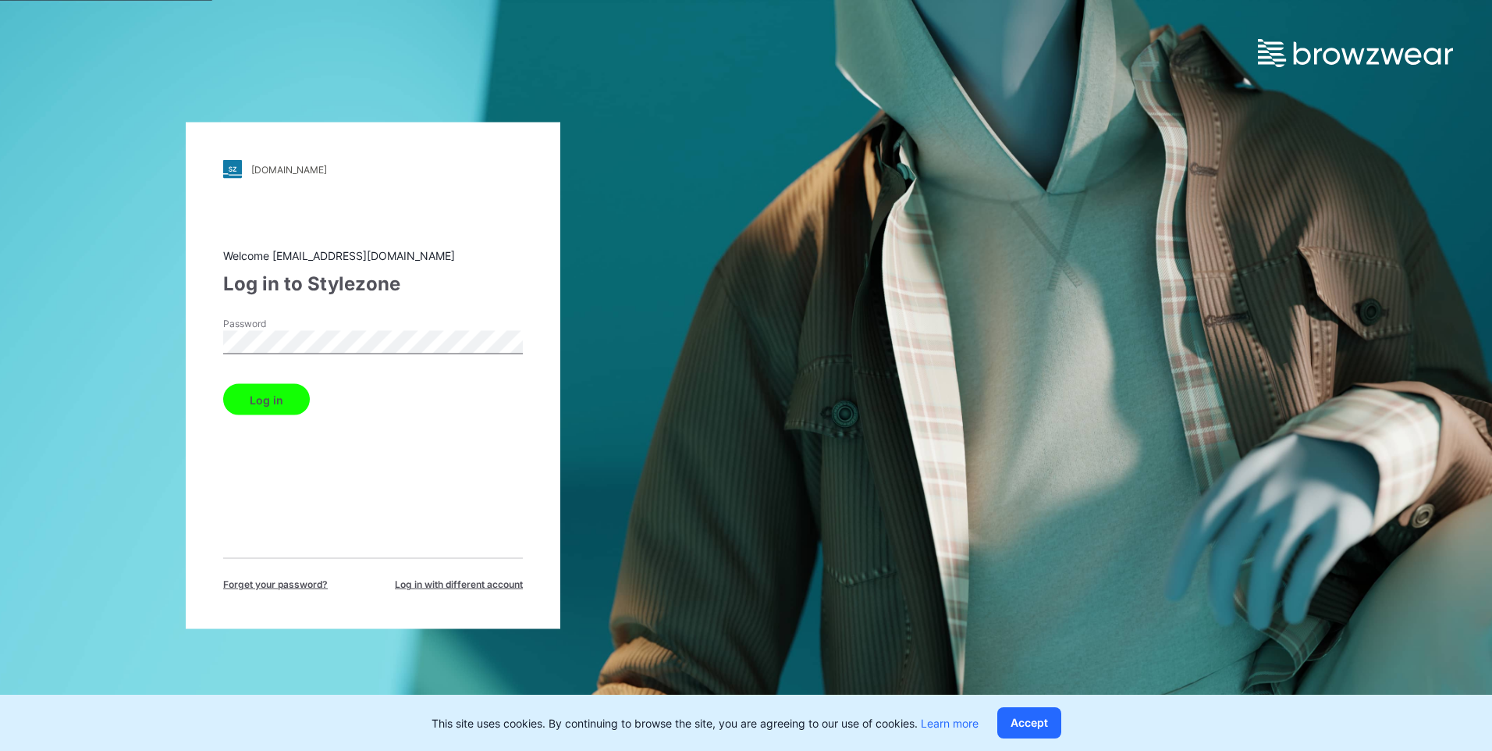
click at [264, 403] on button "Log in" at bounding box center [266, 399] width 87 height 31
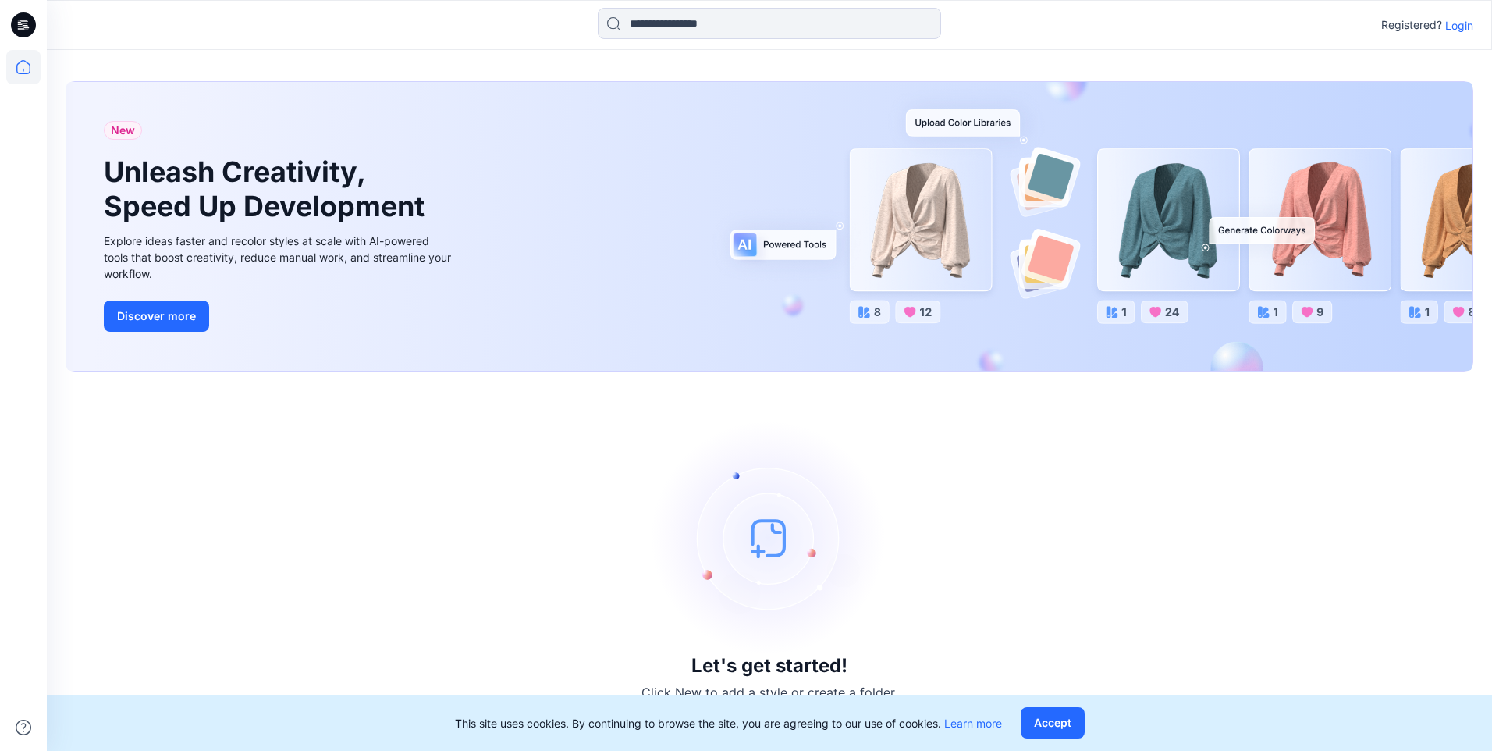
click at [1416, 20] on p "Registered?" at bounding box center [1411, 25] width 61 height 19
click at [776, 540] on img at bounding box center [769, 538] width 234 height 234
click at [1062, 715] on button "Accept" at bounding box center [1052, 722] width 64 height 31
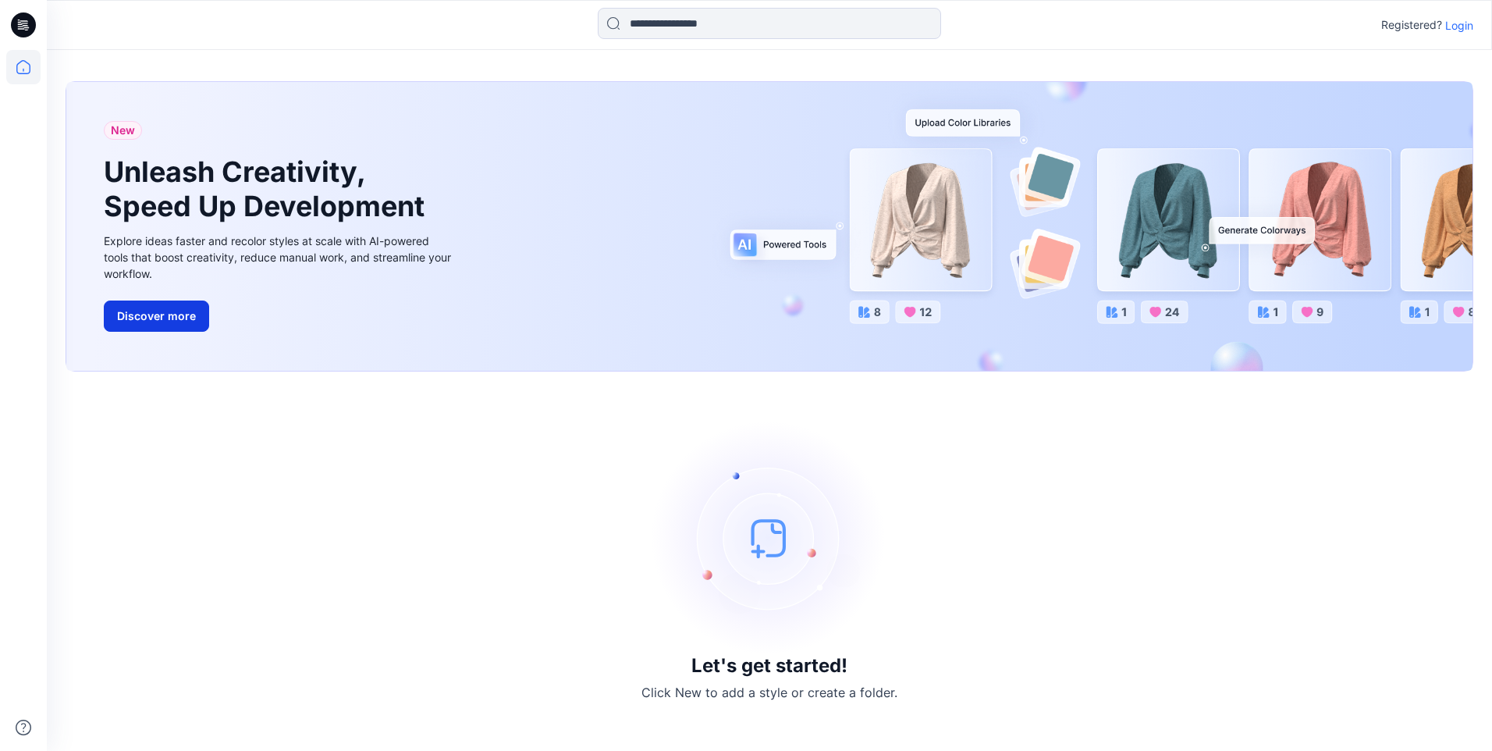
click at [165, 312] on button "Discover more" at bounding box center [156, 315] width 105 height 31
